Goal: Check status: Check status

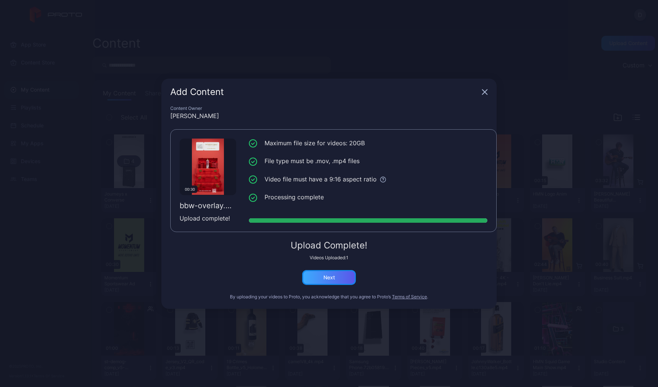
click at [331, 275] on div "Next" at bounding box center [329, 277] width 12 height 6
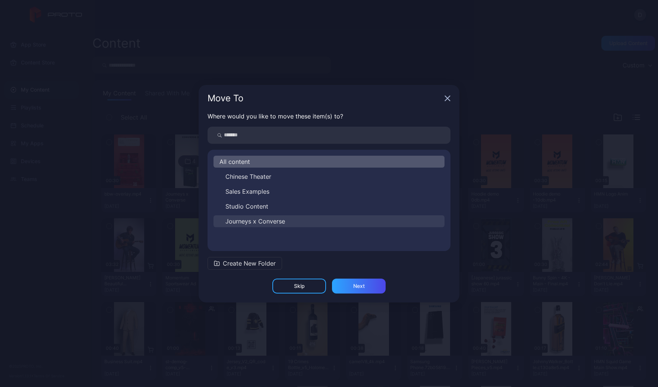
click at [272, 221] on span "Journeys x Converse" at bounding box center [255, 221] width 60 height 9
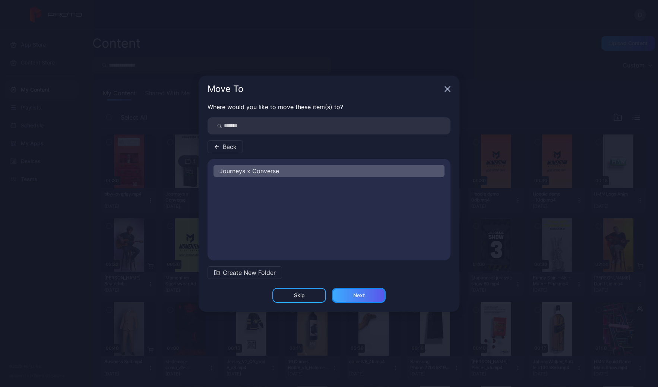
click at [362, 296] on div "Next" at bounding box center [359, 295] width 12 height 6
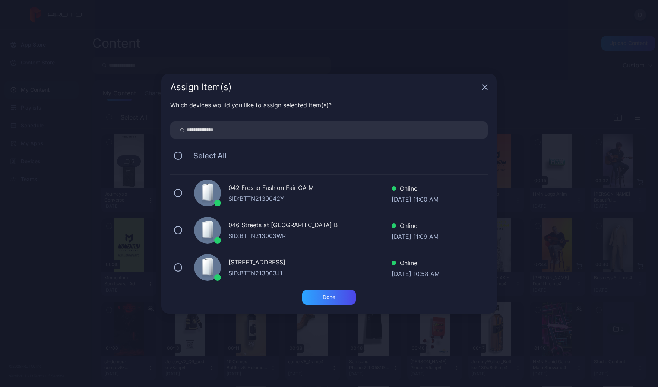
click at [228, 132] on input "search" at bounding box center [328, 129] width 317 height 17
type input "***"
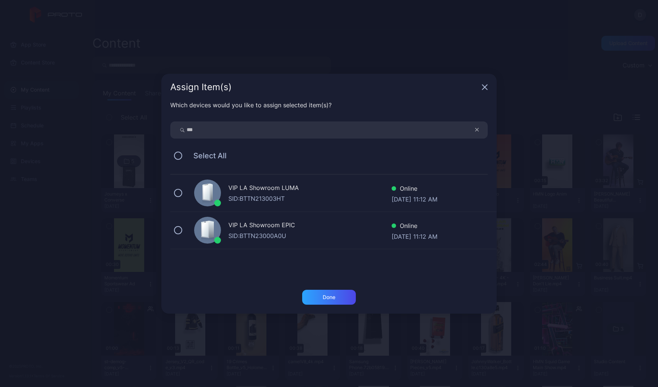
click at [318, 192] on div "VIP LA Showroom LUMA" at bounding box center [309, 188] width 163 height 11
click at [331, 301] on div "Done" at bounding box center [329, 297] width 54 height 15
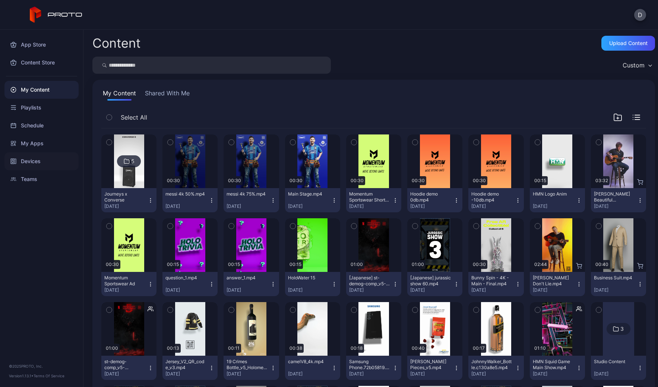
click at [44, 160] on div "Devices" at bounding box center [41, 161] width 74 height 18
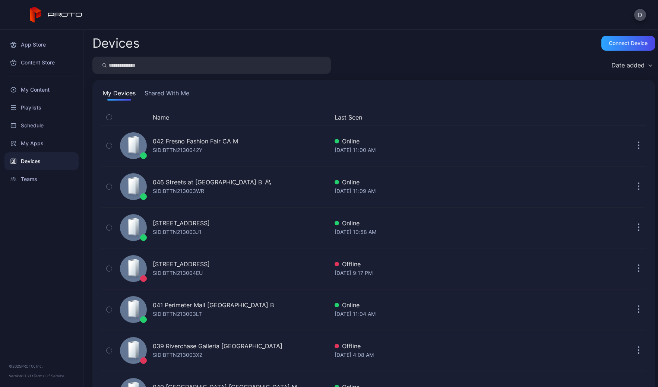
click at [173, 94] on button "Shared With Me" at bounding box center [167, 95] width 48 height 12
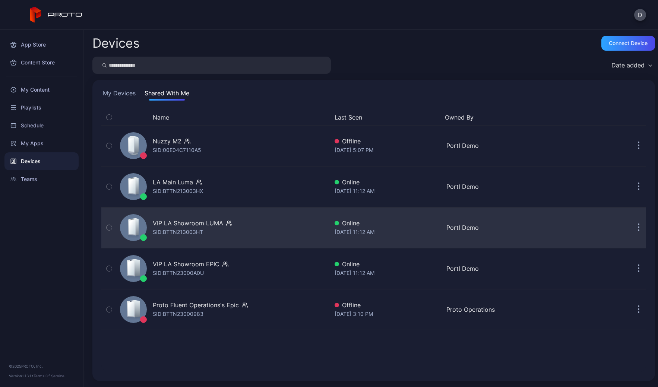
click at [266, 230] on div "VIP LA Showroom [PERSON_NAME]: BTTN213003HT" at bounding box center [223, 227] width 212 height 37
